Goal: Navigation & Orientation: Go to known website

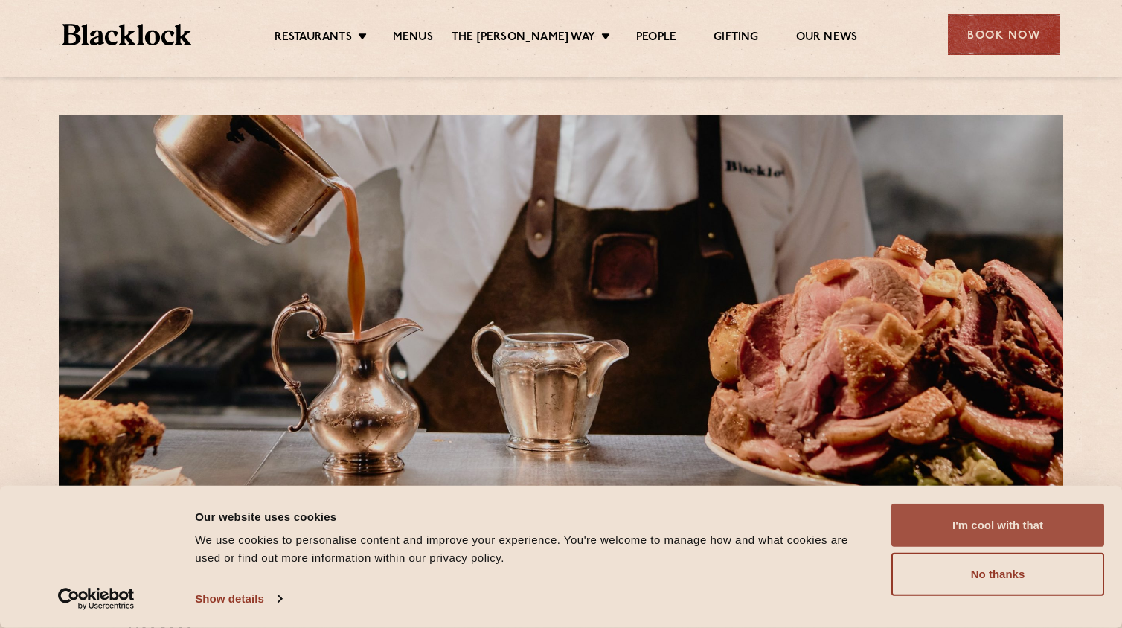
click at [1010, 532] on button "I'm cool with that" at bounding box center [998, 525] width 213 height 43
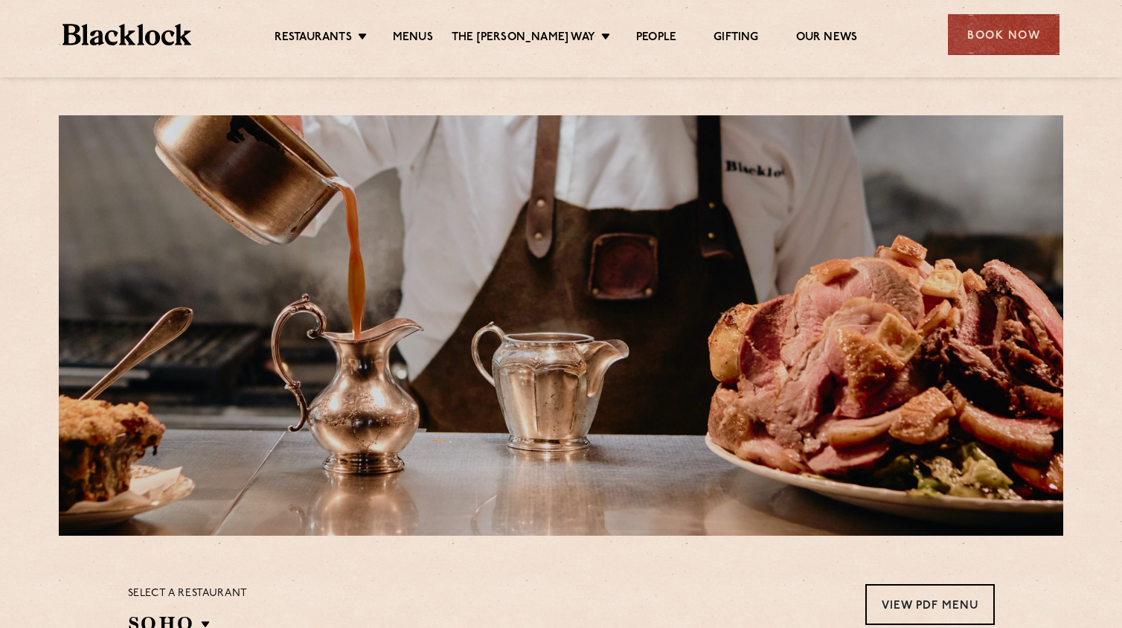
click at [152, 39] on img at bounding box center [127, 35] width 129 height 22
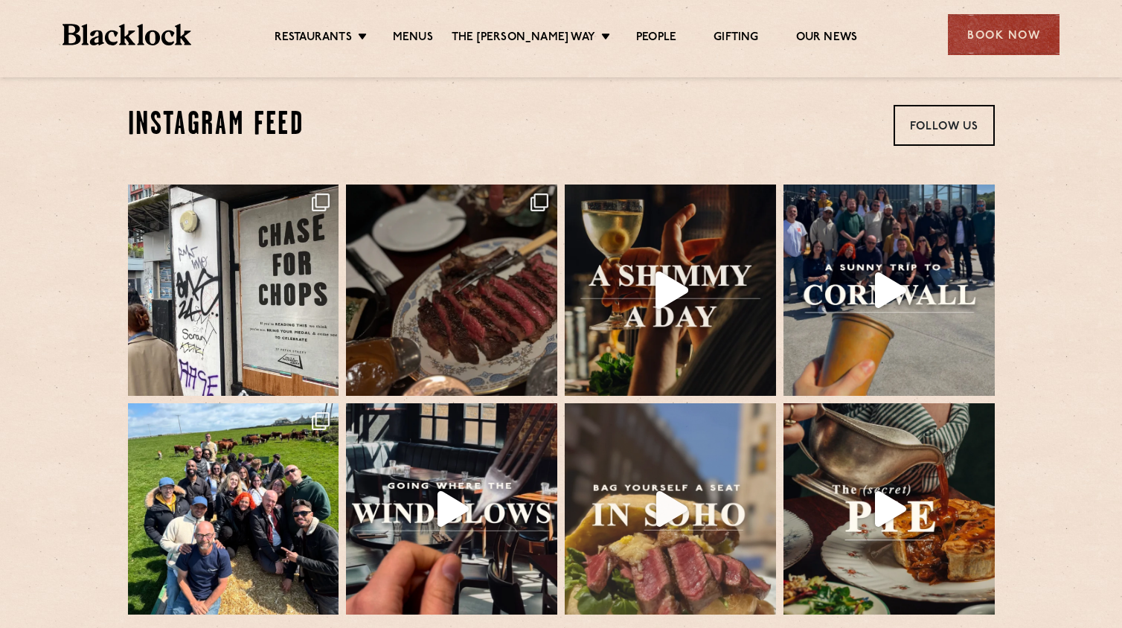
scroll to position [2874, 0]
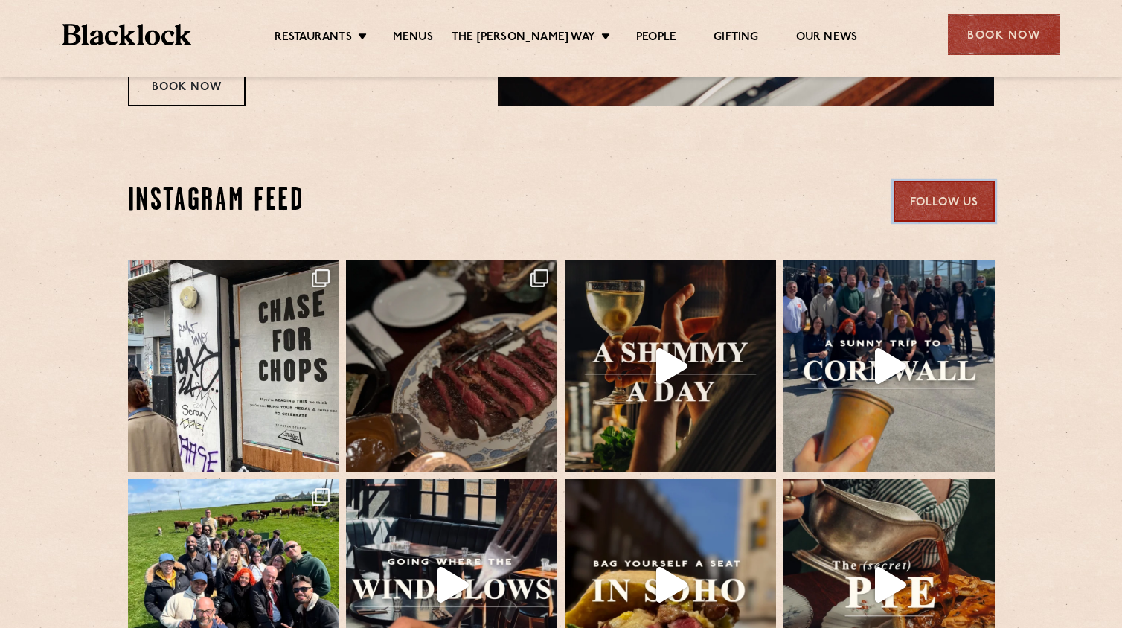
click at [930, 181] on link "Follow Us" at bounding box center [944, 201] width 101 height 41
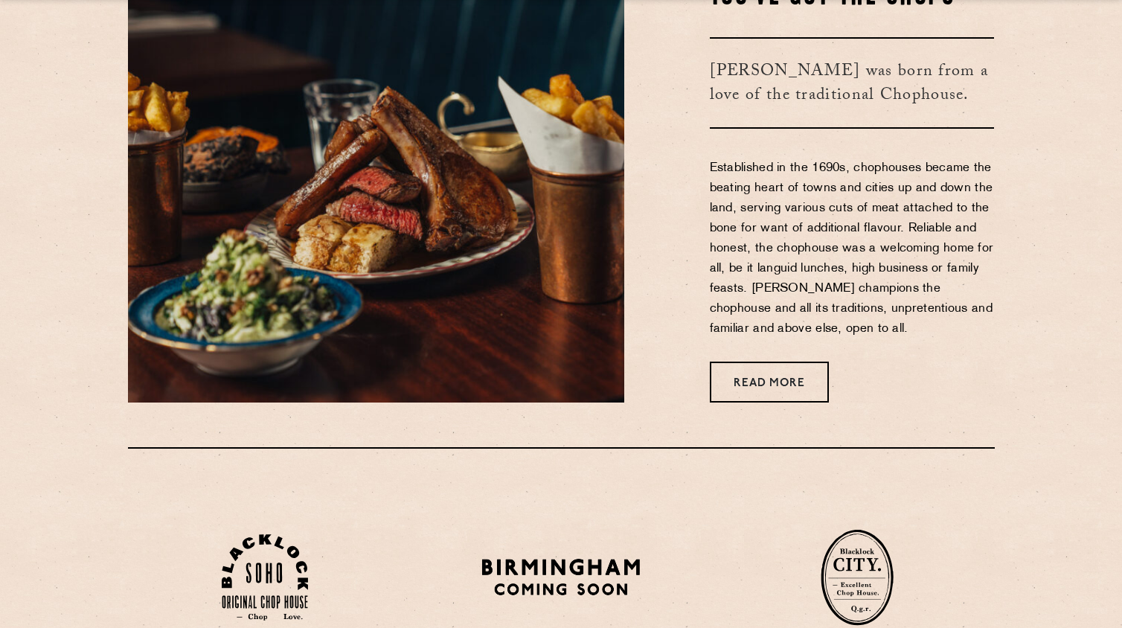
scroll to position [0, 0]
